Goal: Transaction & Acquisition: Purchase product/service

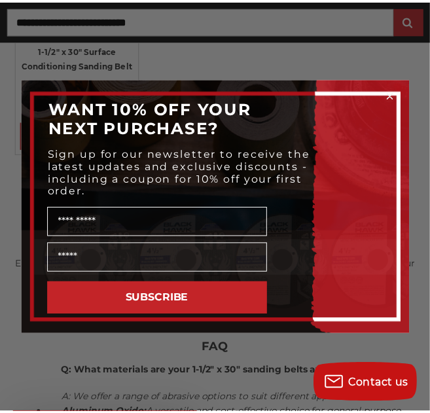
scroll to position [757, 0]
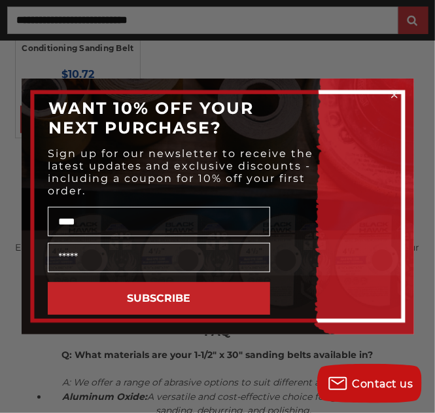
type input "****"
type input "**********"
click at [163, 304] on button "SUBSCRIBE" at bounding box center [159, 298] width 223 height 33
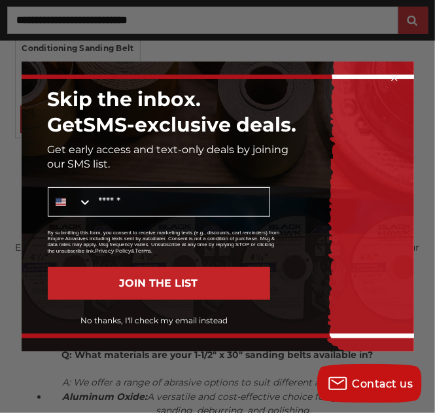
click at [153, 321] on button "No thanks, I'll check my email instead" at bounding box center [155, 321] width 232 height 22
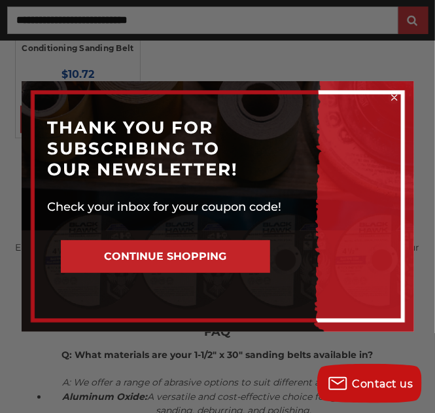
click at [205, 260] on button "CONTINUE SHOPPING" at bounding box center [165, 256] width 209 height 33
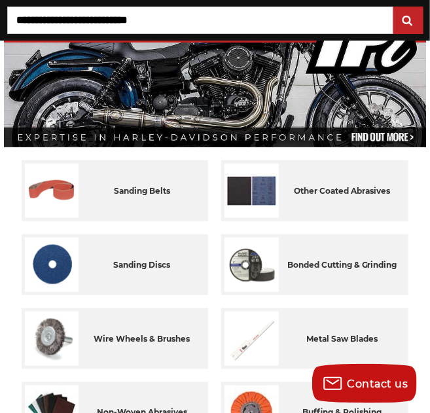
scroll to position [147, 0]
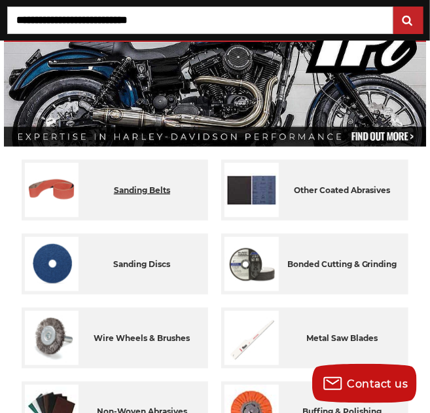
click at [147, 192] on div "sanding belts" at bounding box center [142, 190] width 126 height 54
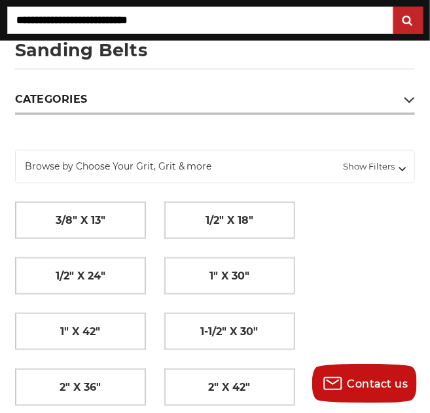
scroll to position [153, 0]
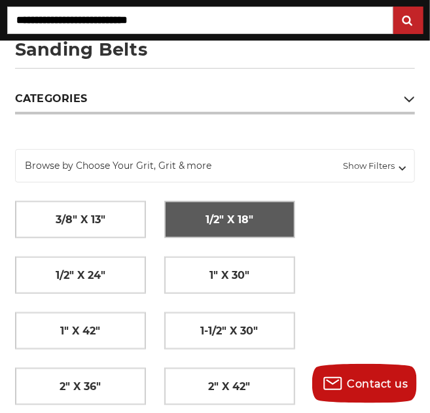
click at [238, 219] on span "1/2" x 18"" at bounding box center [230, 220] width 48 height 22
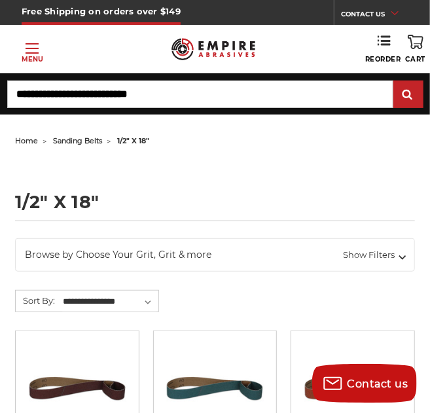
click at [71, 139] on span "sanding belts" at bounding box center [77, 140] width 49 height 9
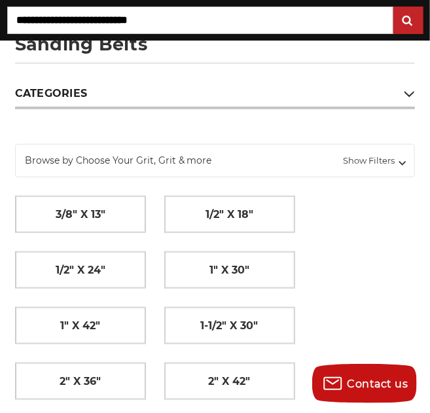
scroll to position [158, 0]
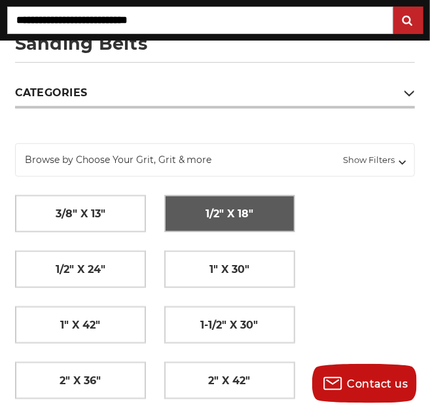
click at [226, 217] on span "1/2" x 18"" at bounding box center [230, 214] width 48 height 22
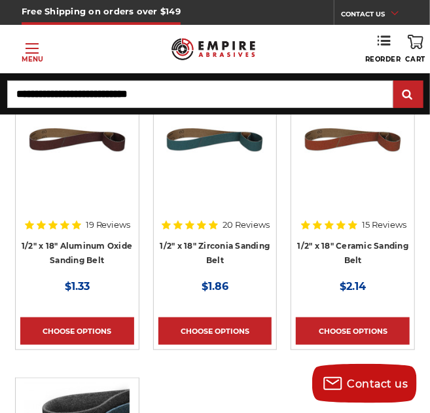
scroll to position [247, 0]
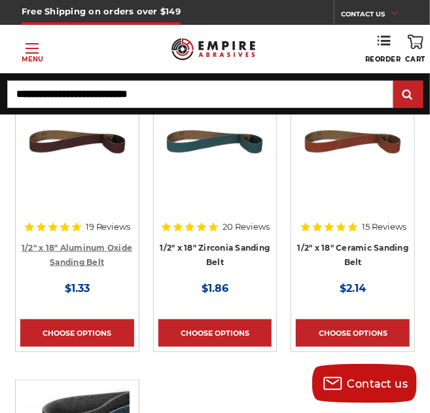
click at [75, 243] on link "1/2" x 18" Aluminum Oxide Sanding Belt" at bounding box center [77, 255] width 111 height 25
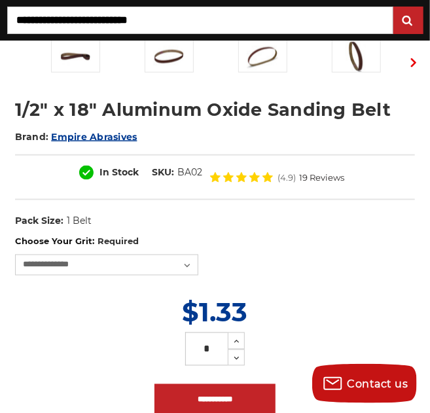
scroll to position [393, 0]
